Goal: Task Accomplishment & Management: Use online tool/utility

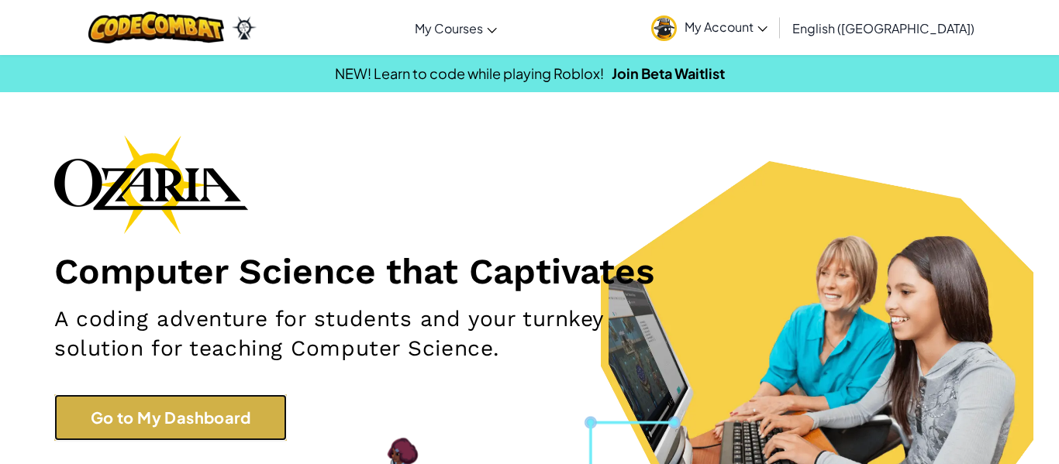
click at [193, 416] on link "Go to My Dashboard" at bounding box center [170, 418] width 233 height 47
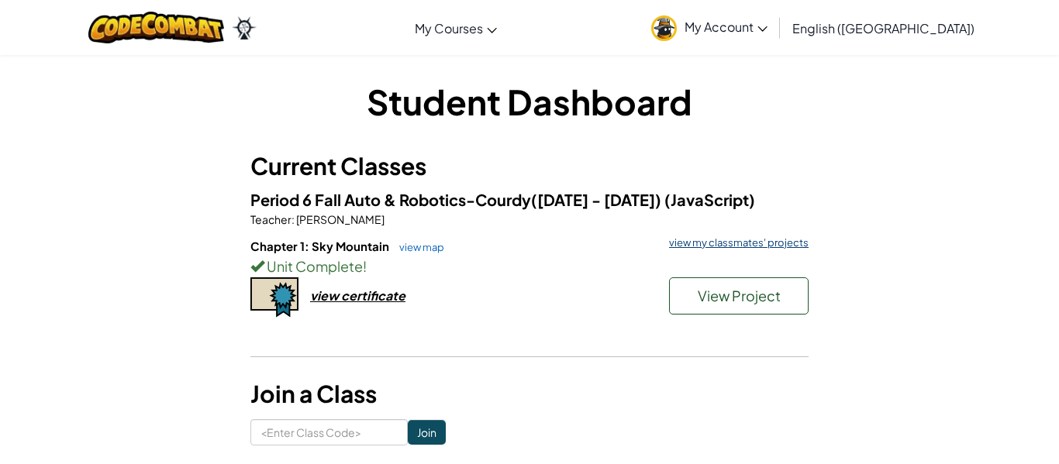
click at [767, 239] on link "view my classmates' projects" at bounding box center [734, 243] width 147 height 10
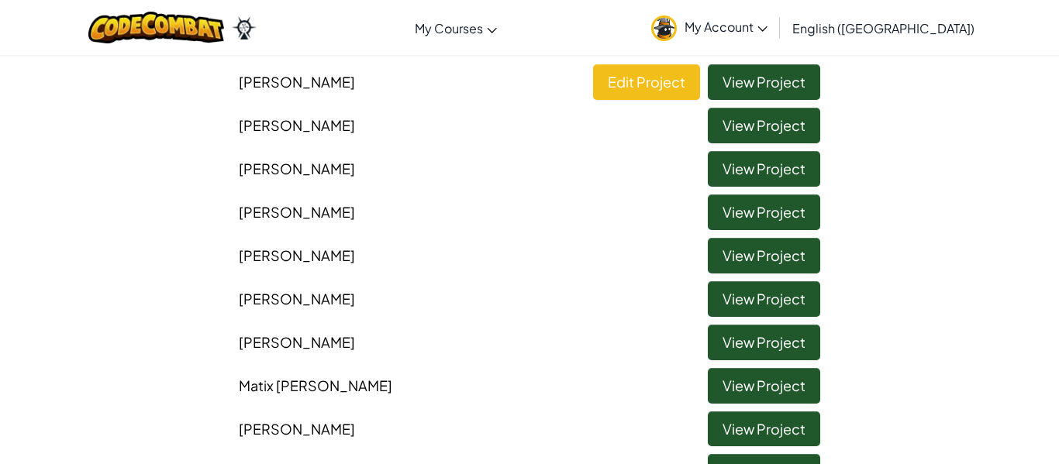
scroll to position [157, 0]
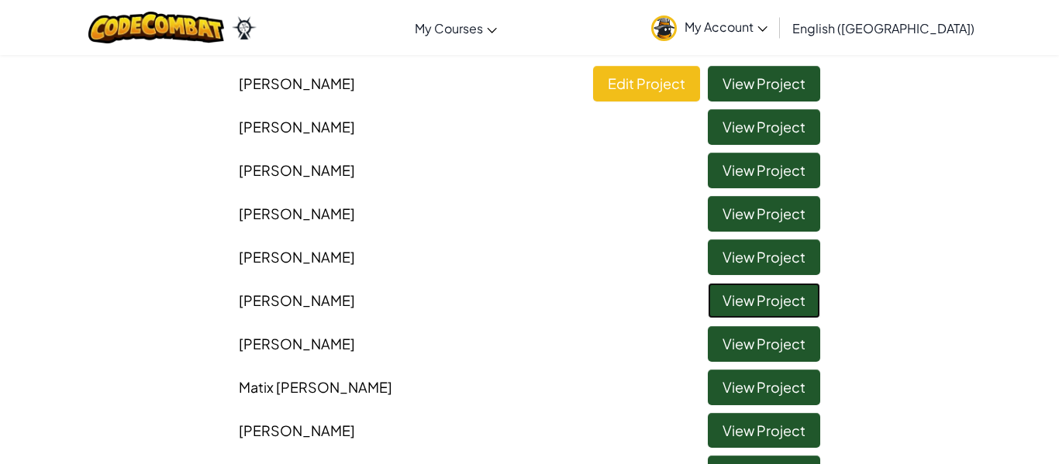
click at [754, 290] on link "View Project" at bounding box center [764, 301] width 112 height 36
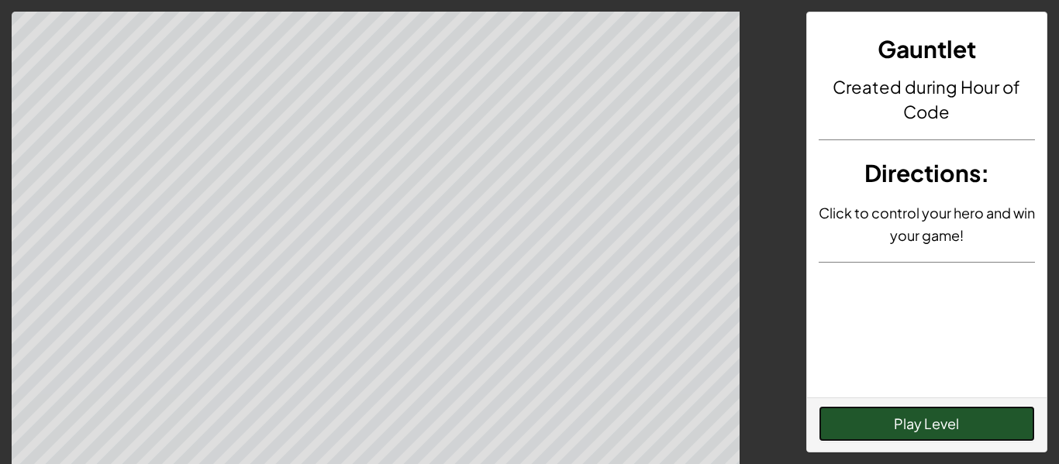
click at [858, 428] on button "Play Level" at bounding box center [927, 424] width 217 height 36
